Goal: Task Accomplishment & Management: Manage account settings

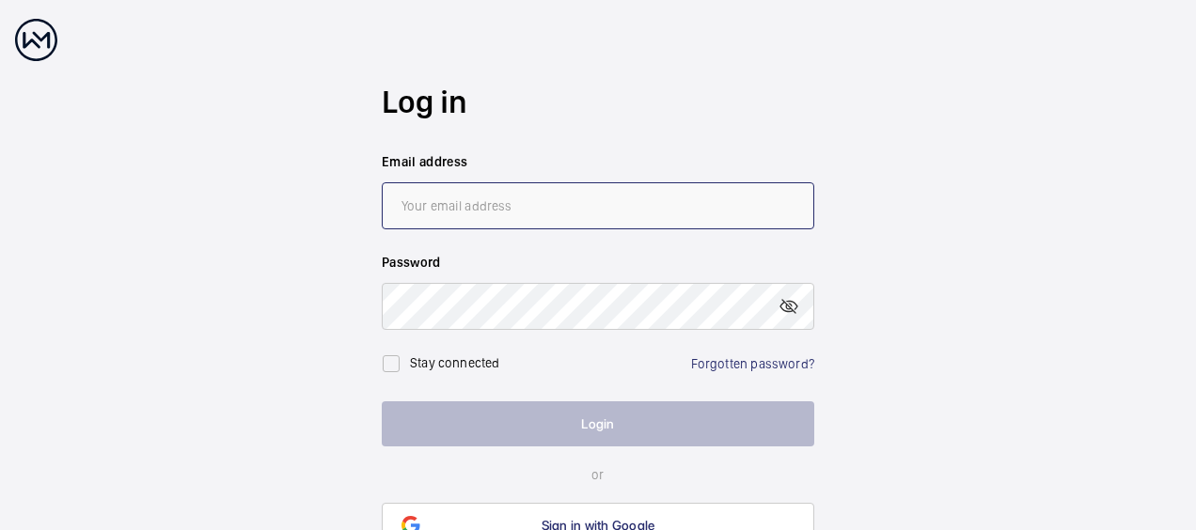
click at [529, 209] on input "email" at bounding box center [598, 205] width 433 height 47
click at [199, 273] on wm-front-auth-container "Log in Email address Password Stay connected Forgotten password? Login or Sign …" at bounding box center [598, 315] width 1196 height 631
click at [764, 359] on link "Forgotten password?" at bounding box center [752, 363] width 123 height 15
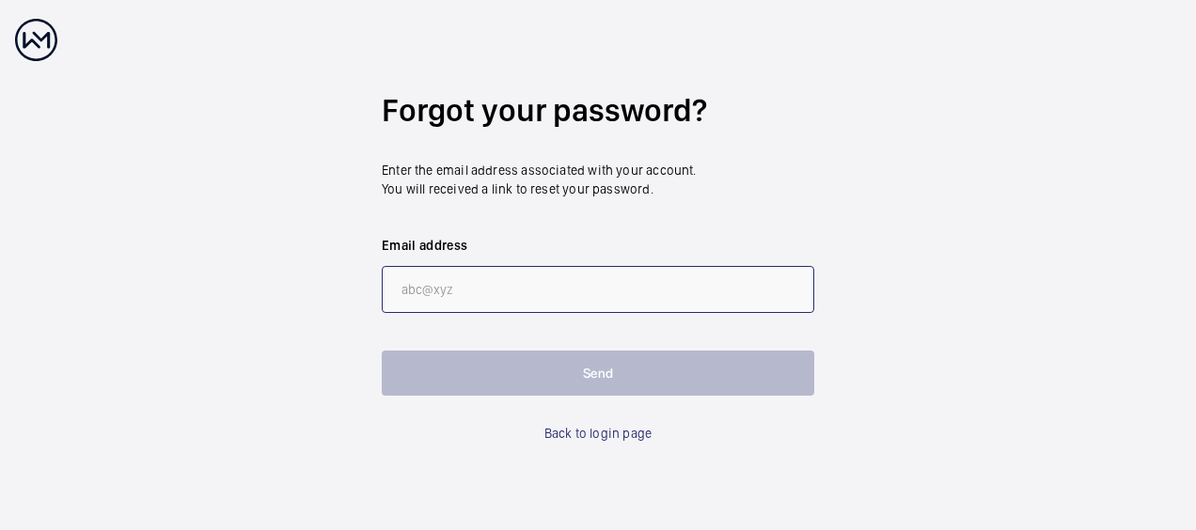
click at [444, 310] on input "email" at bounding box center [598, 289] width 433 height 47
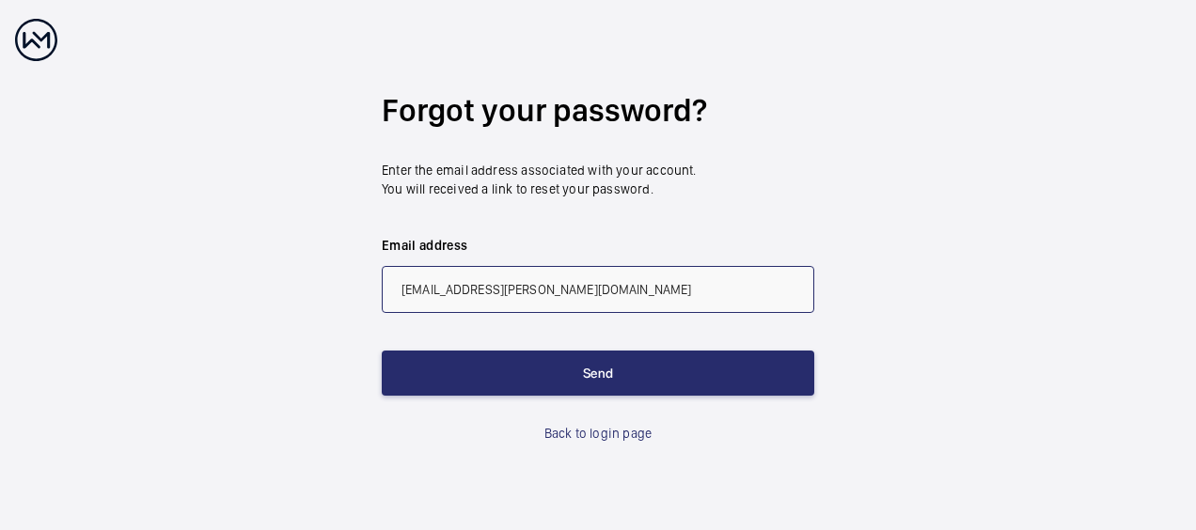
type input "[EMAIL_ADDRESS][PERSON_NAME][DOMAIN_NAME]"
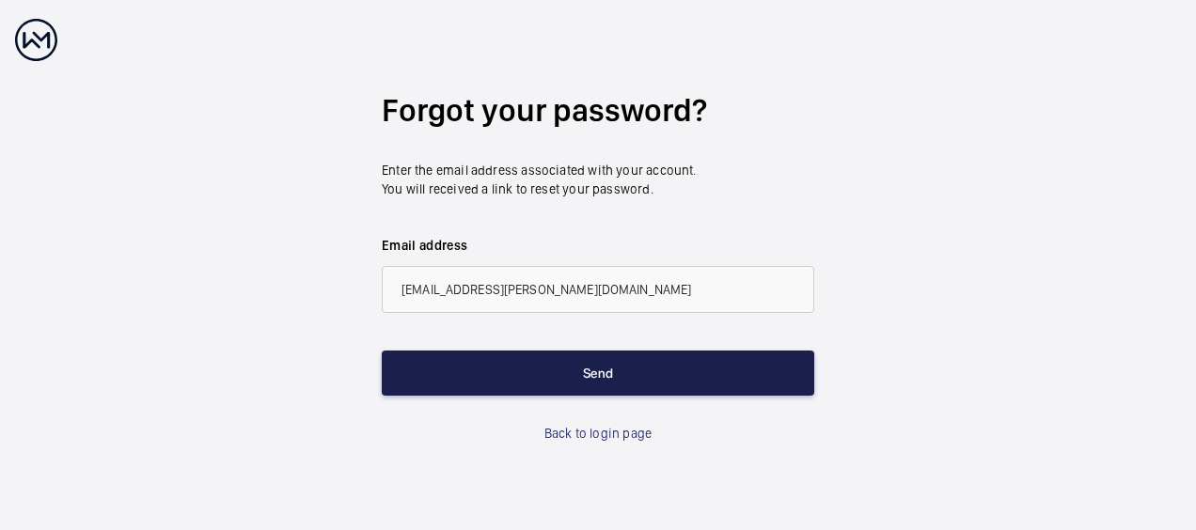
click at [584, 377] on button "Send" at bounding box center [598, 373] width 433 height 45
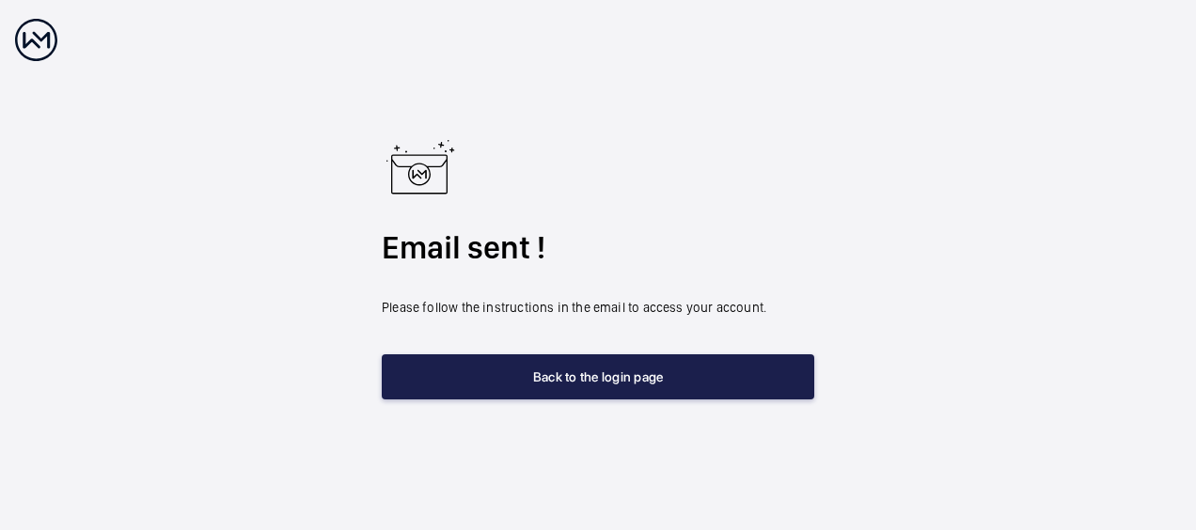
click at [609, 387] on button "Back to the login page" at bounding box center [598, 377] width 433 height 45
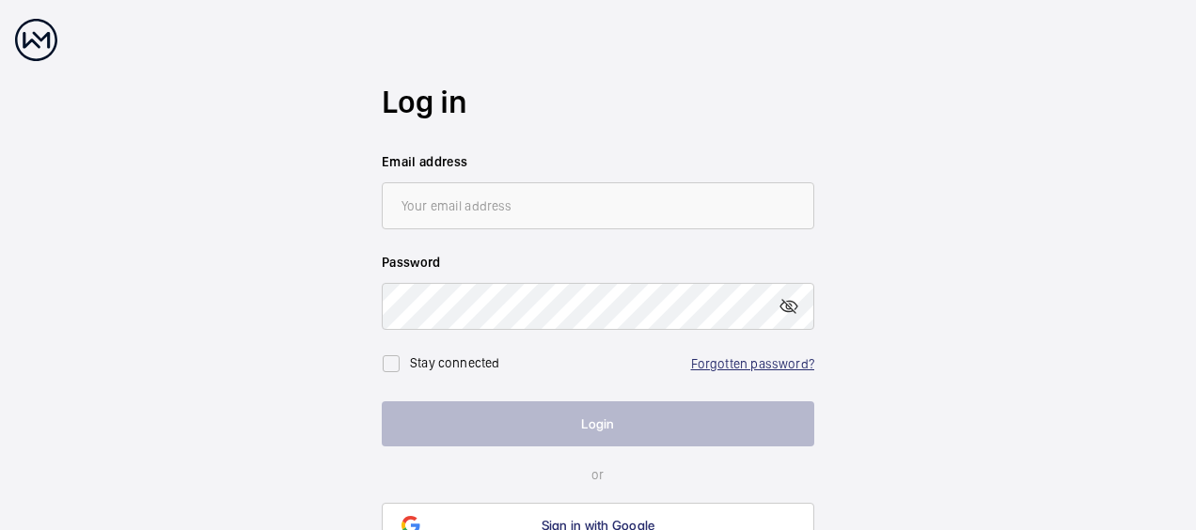
click at [757, 364] on link "Forgotten password?" at bounding box center [752, 363] width 123 height 15
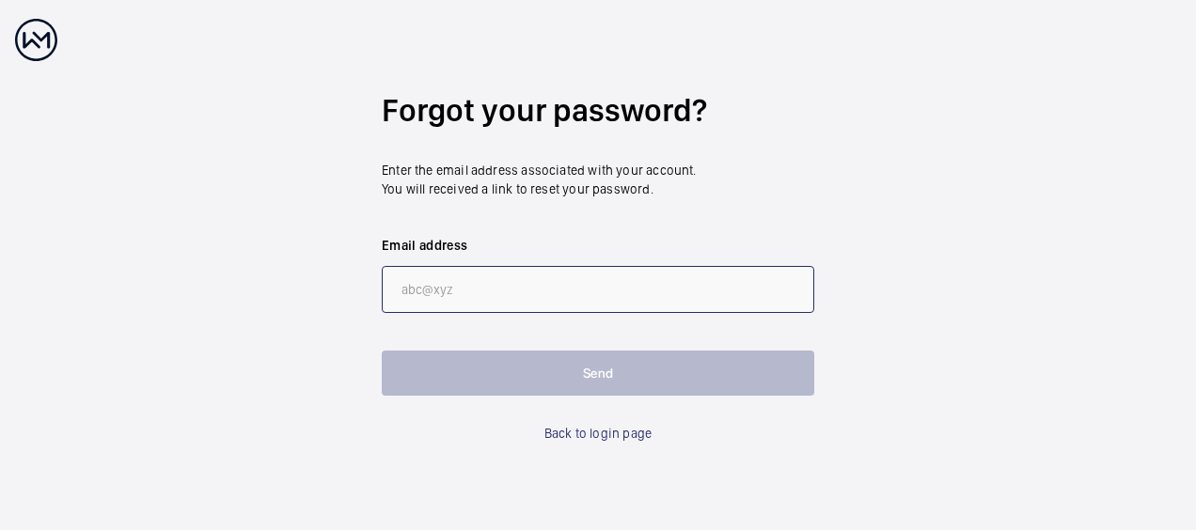
click at [535, 293] on input "email" at bounding box center [598, 289] width 433 height 47
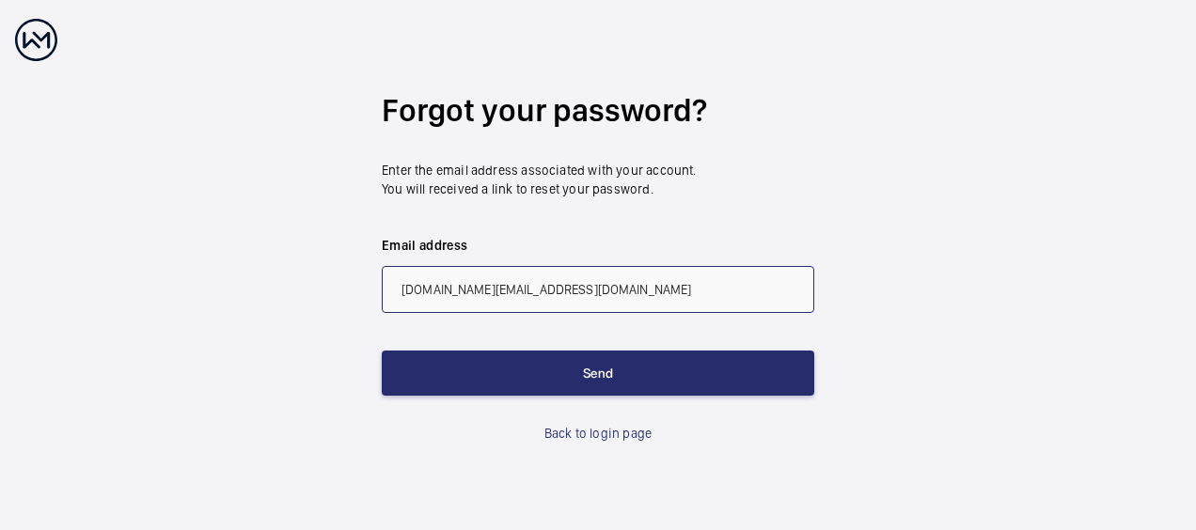
type input "[EMAIL_ADDRESS][PERSON_NAME][DOMAIN_NAME]"
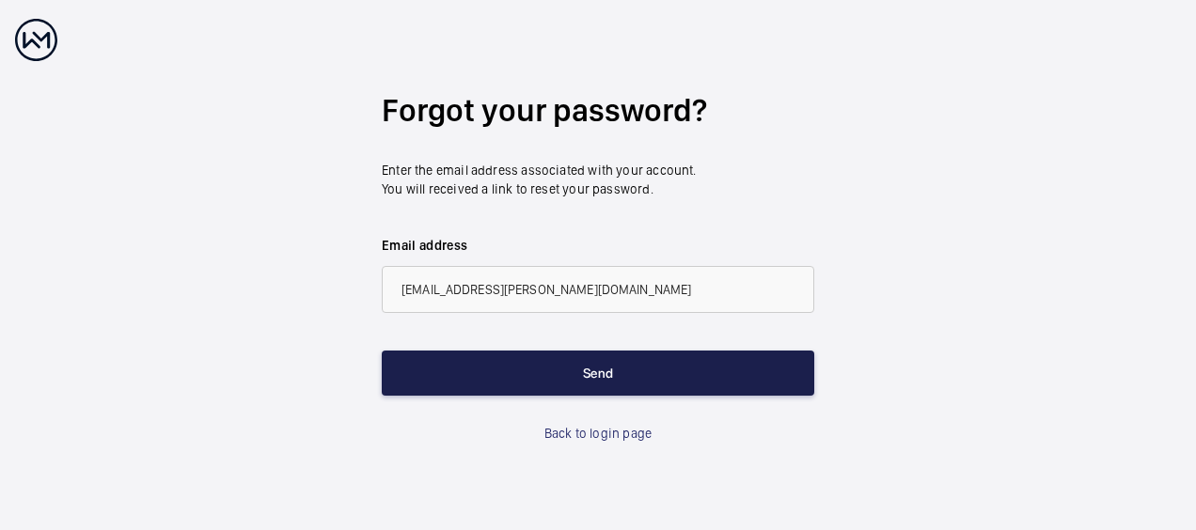
click at [620, 388] on button "Send" at bounding box center [598, 373] width 433 height 45
